Goal: Task Accomplishment & Management: Manage account settings

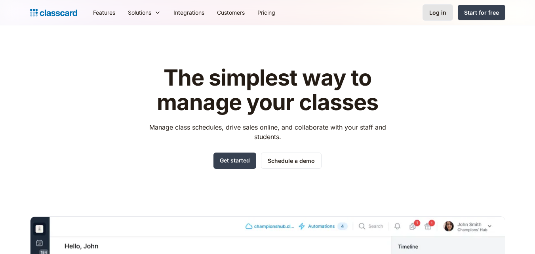
click at [433, 10] on div "Log in" at bounding box center [437, 12] width 17 height 8
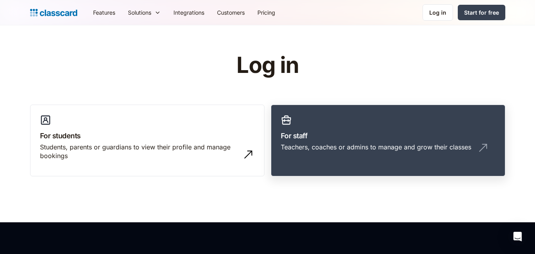
click at [337, 149] on div "Teachers, coaches or admins to manage and grow their classes" at bounding box center [376, 146] width 190 height 9
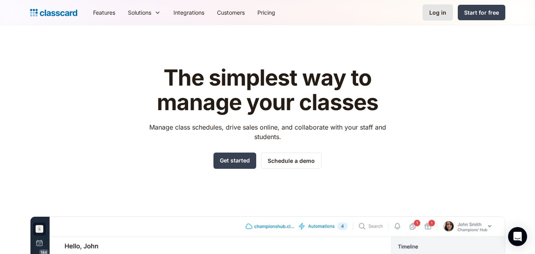
click at [431, 17] on link "Log in" at bounding box center [437, 12] width 30 height 16
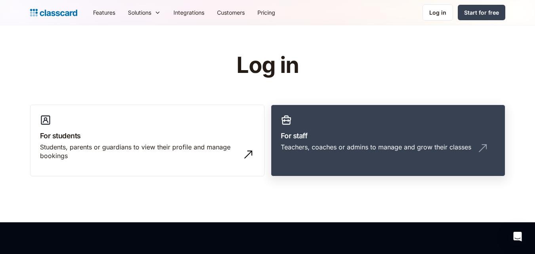
click at [377, 126] on link "For staff Teachers, coaches or admins to manage and grow their classes" at bounding box center [388, 140] width 234 height 72
